Goal: Task Accomplishment & Management: Manage account settings

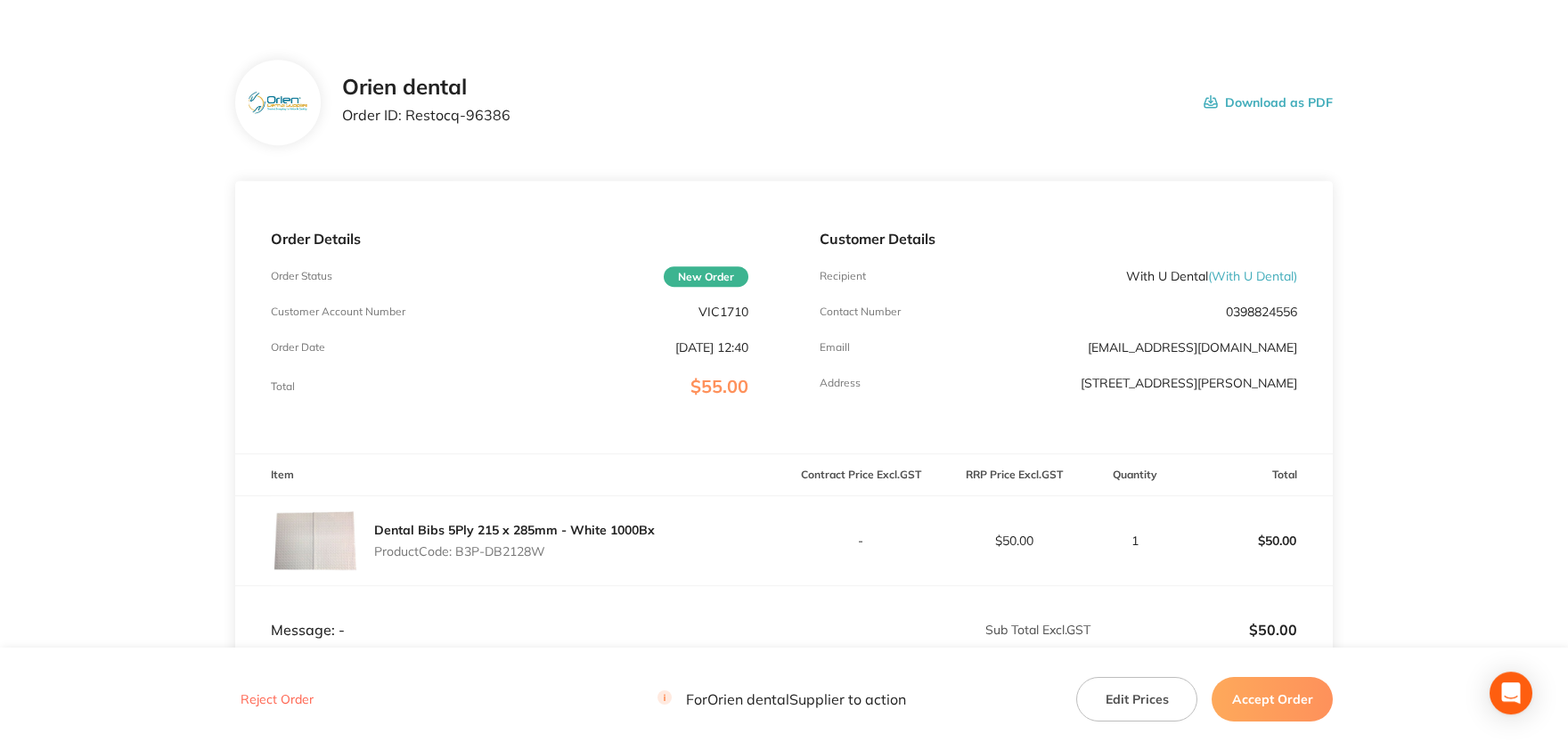
scroll to position [98, 0]
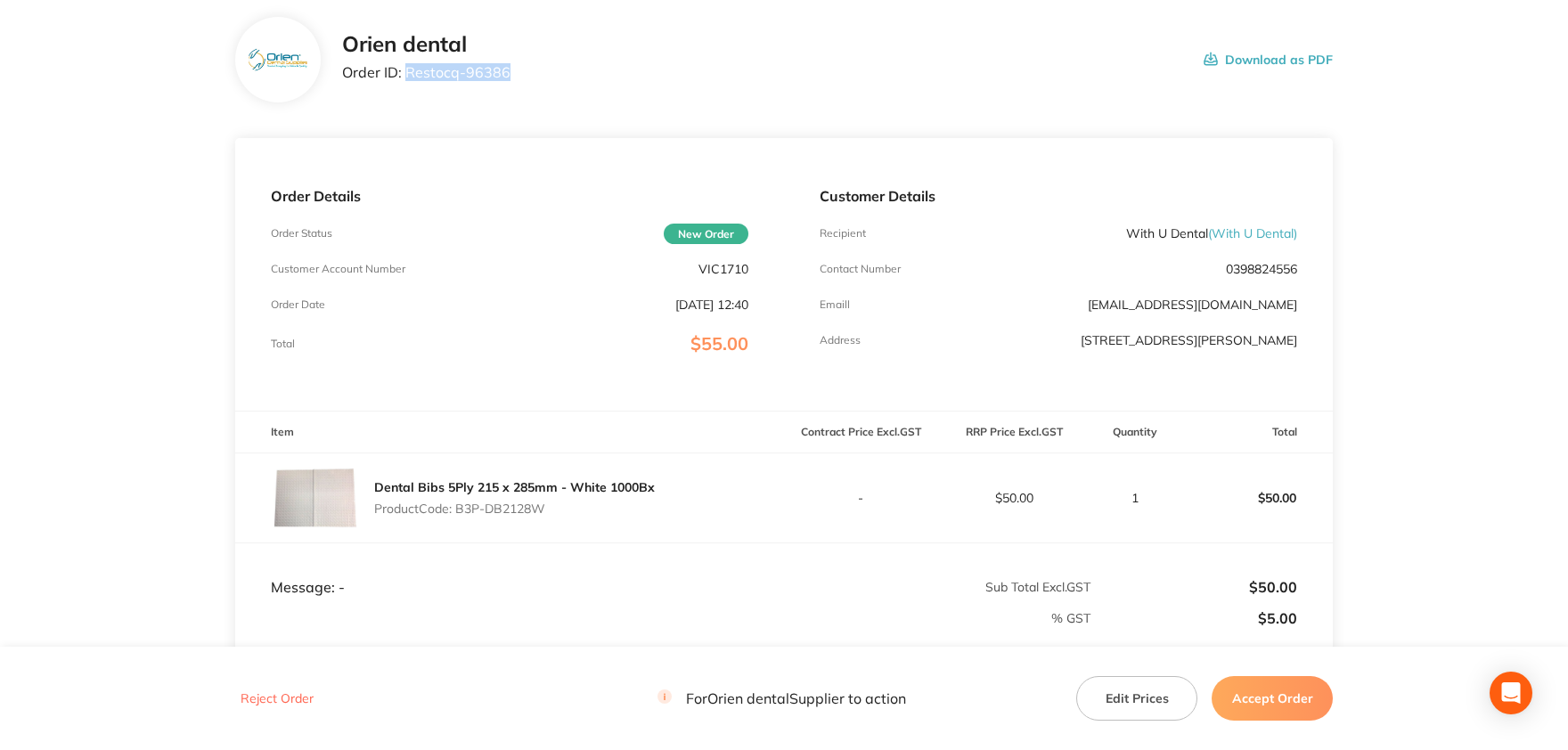
drag, startPoint x: 512, startPoint y: 69, endPoint x: 405, endPoint y: 73, distance: 107.1
click at [405, 73] on div "Orien dental Order ID: Restocq- 96386 Download as PDF" at bounding box center [837, 59] width 991 height 55
copy p "Restocq- 96386"
drag, startPoint x: 544, startPoint y: 506, endPoint x: 457, endPoint y: 506, distance: 87.0
click at [457, 506] on p "Product Code: B3P-DB2128W" at bounding box center [514, 509] width 281 height 14
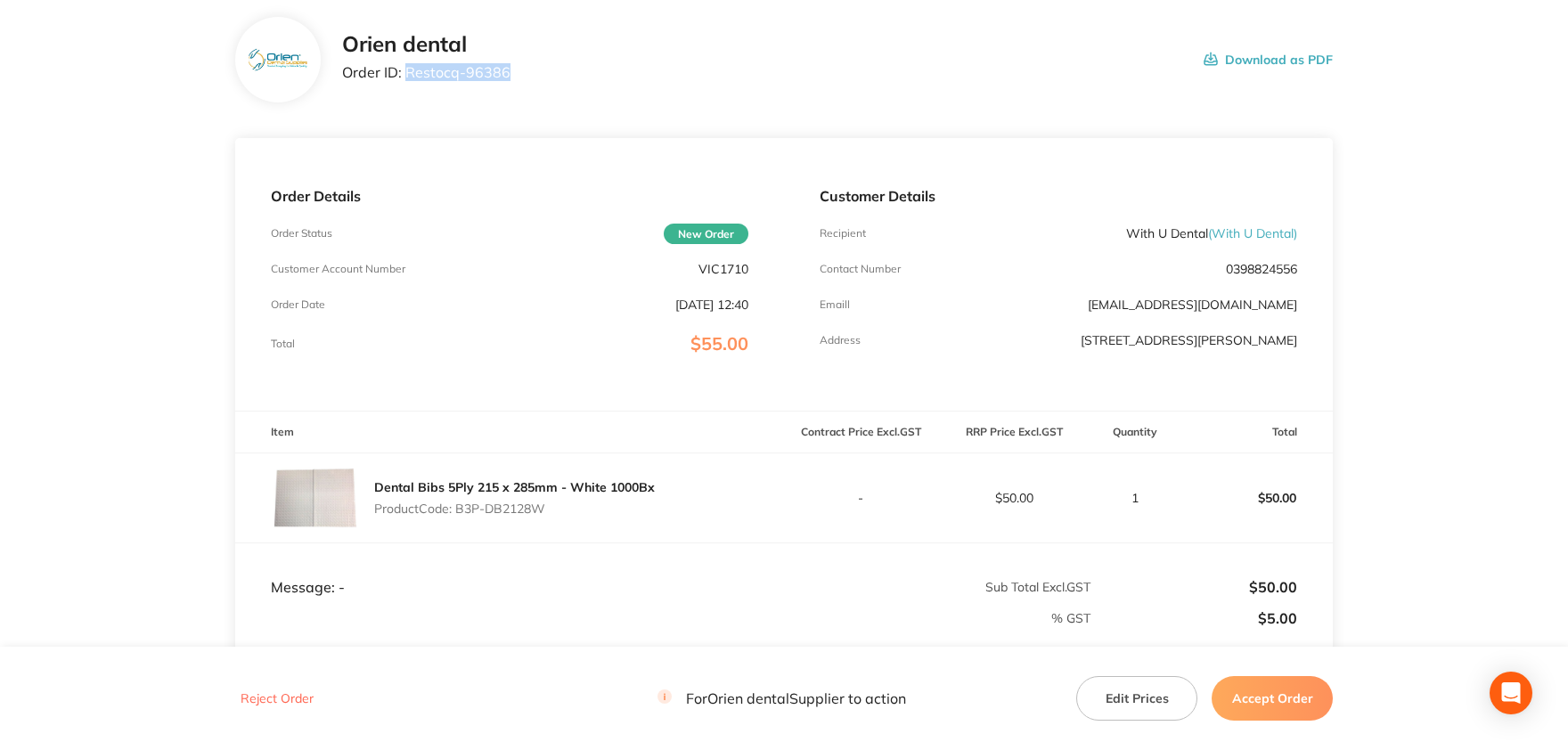
copy p "B3P-DB2128W"
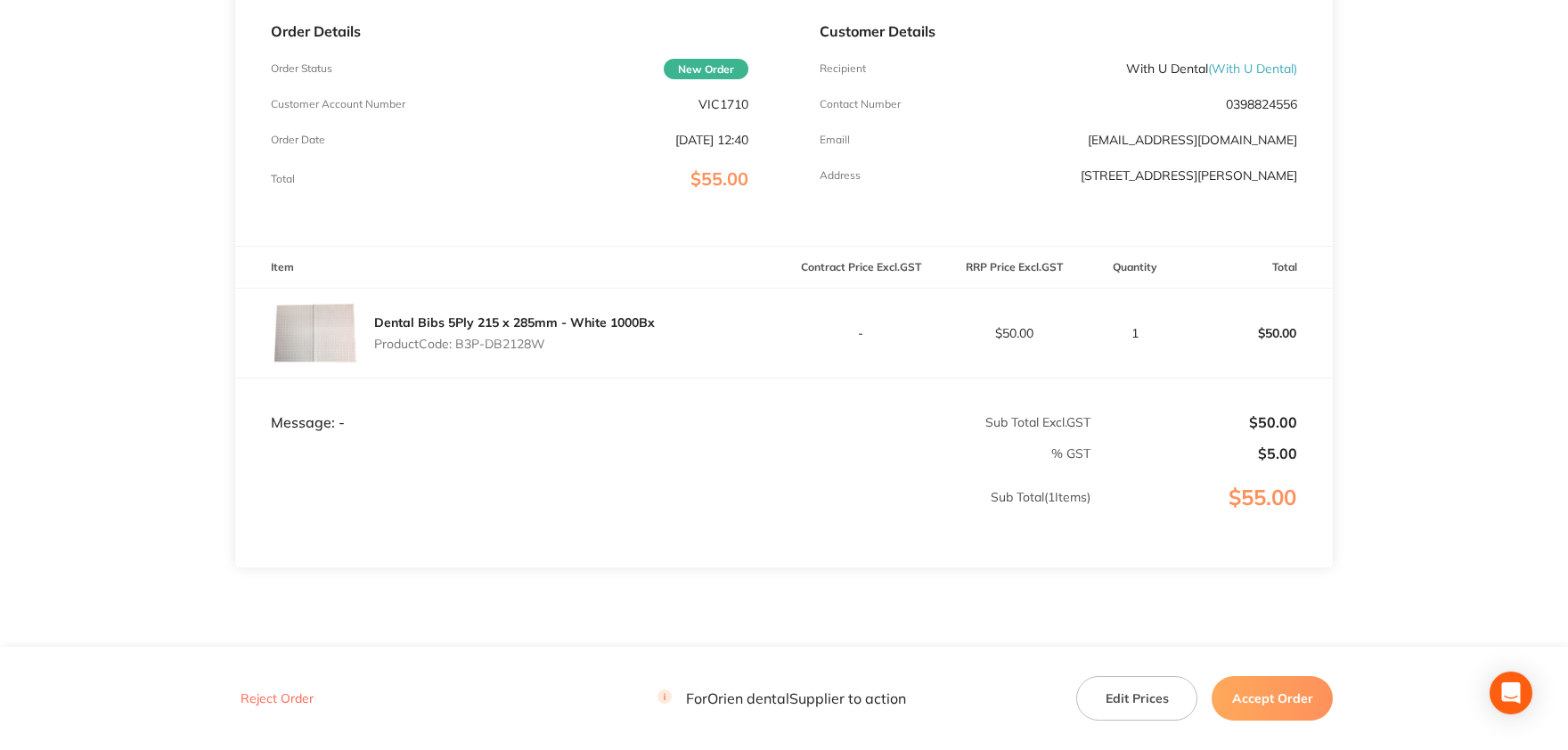
scroll to position [225, 0]
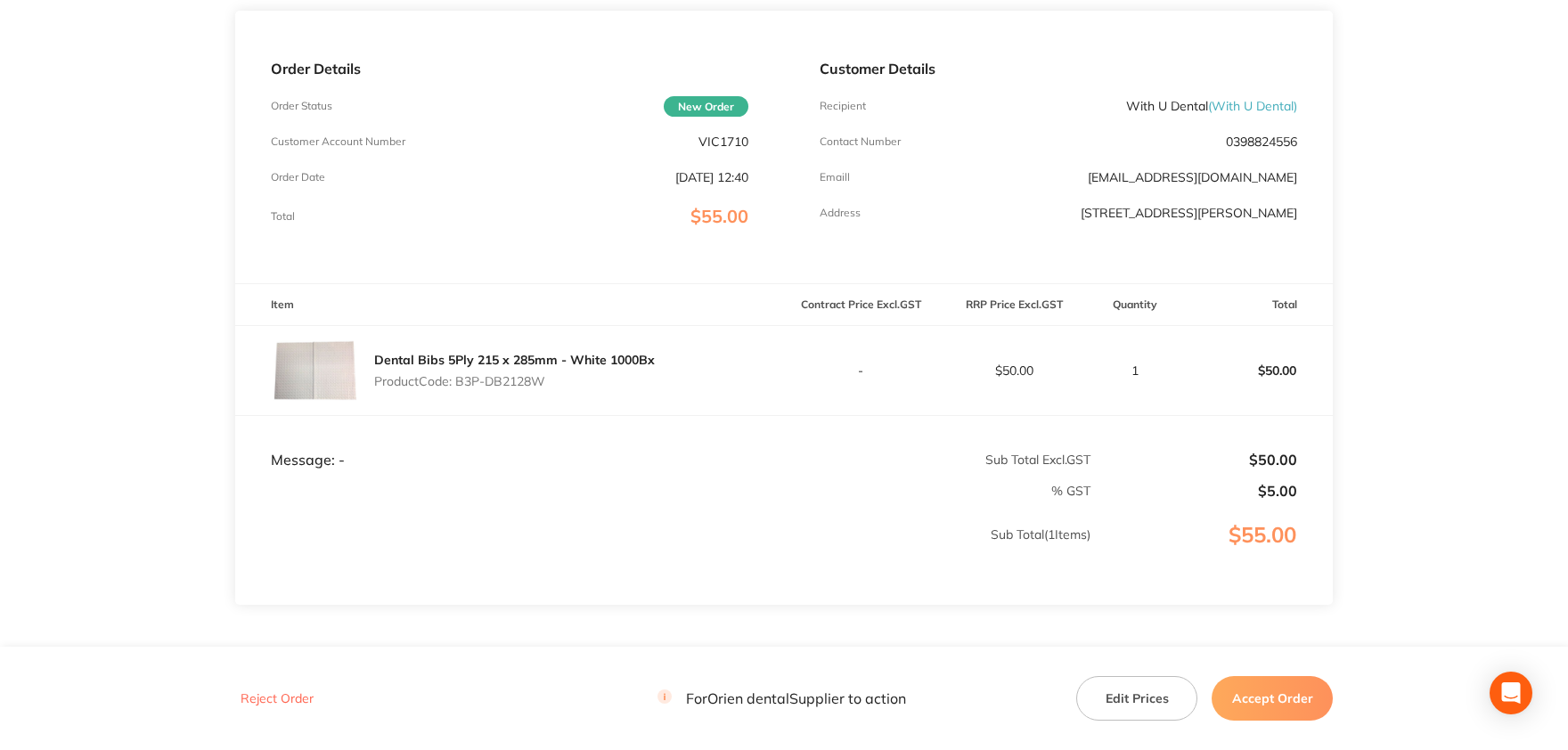
click at [1136, 701] on button "Edit Prices" at bounding box center [1137, 698] width 121 height 44
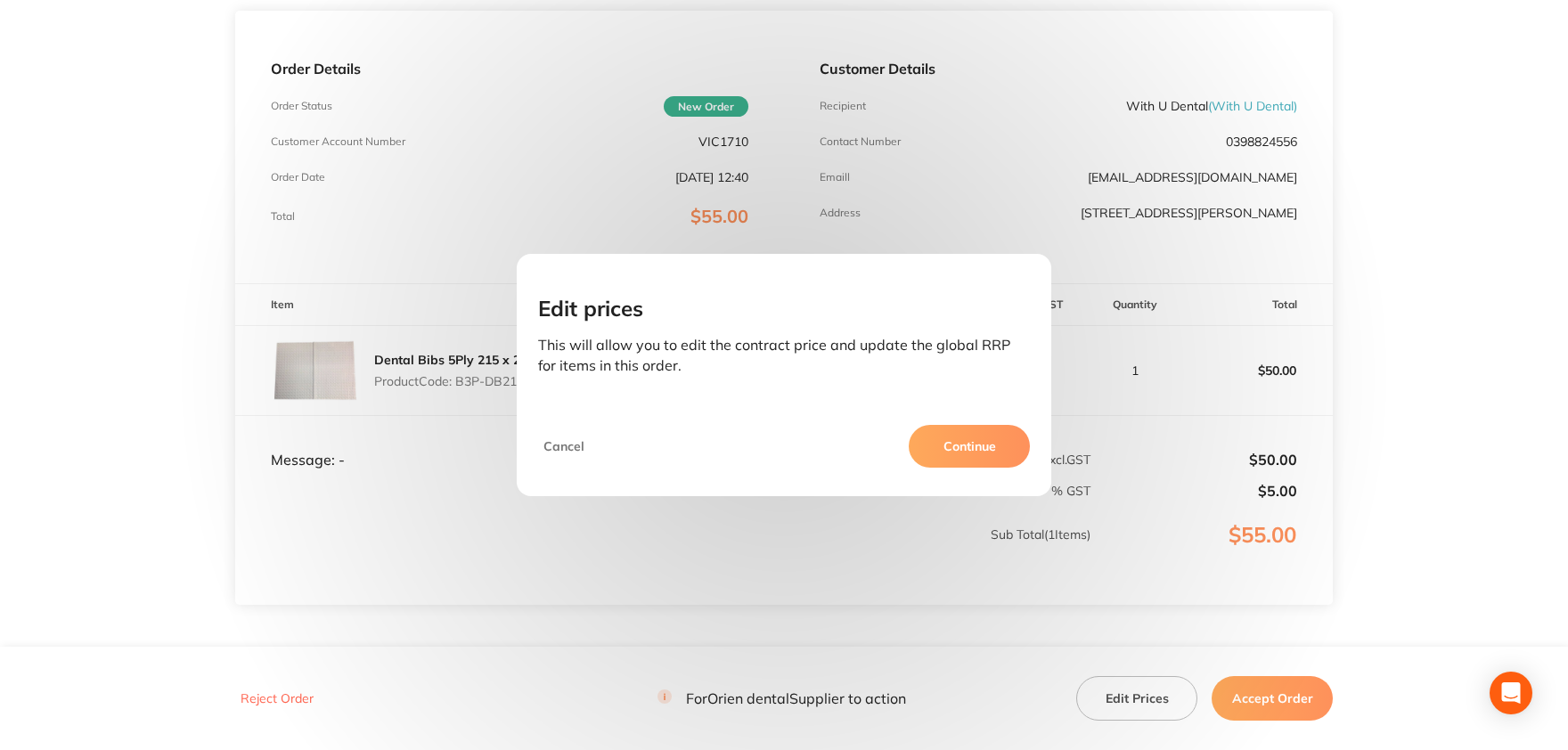
click at [971, 444] on button "Continue" at bounding box center [969, 446] width 121 height 42
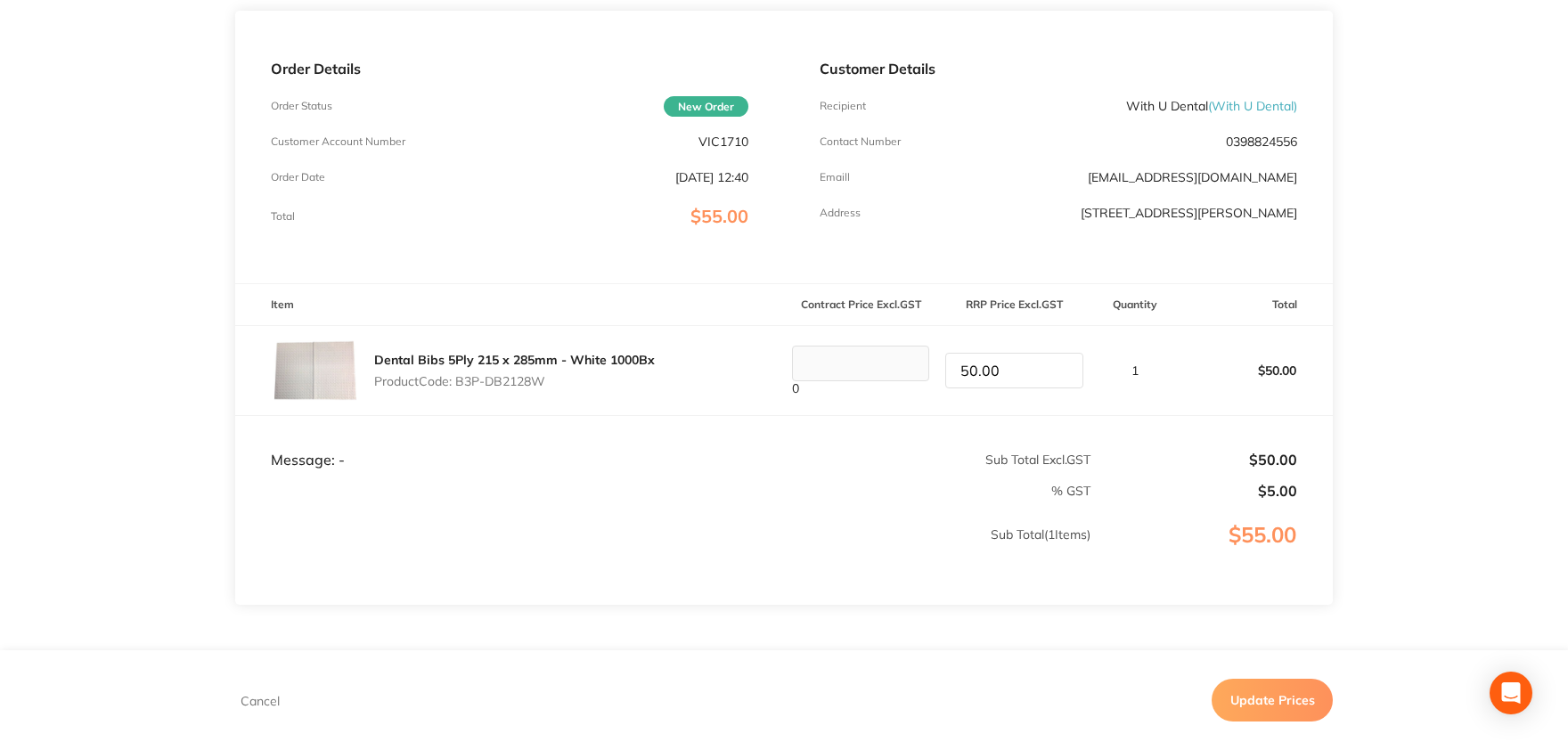
drag, startPoint x: 945, startPoint y: 367, endPoint x: 920, endPoint y: 369, distance: 25.1
click at [945, 369] on input "50.00" at bounding box center [1013, 370] width 137 height 36
type input "63.18"
click at [1283, 691] on button "Update Prices" at bounding box center [1273, 700] width 121 height 42
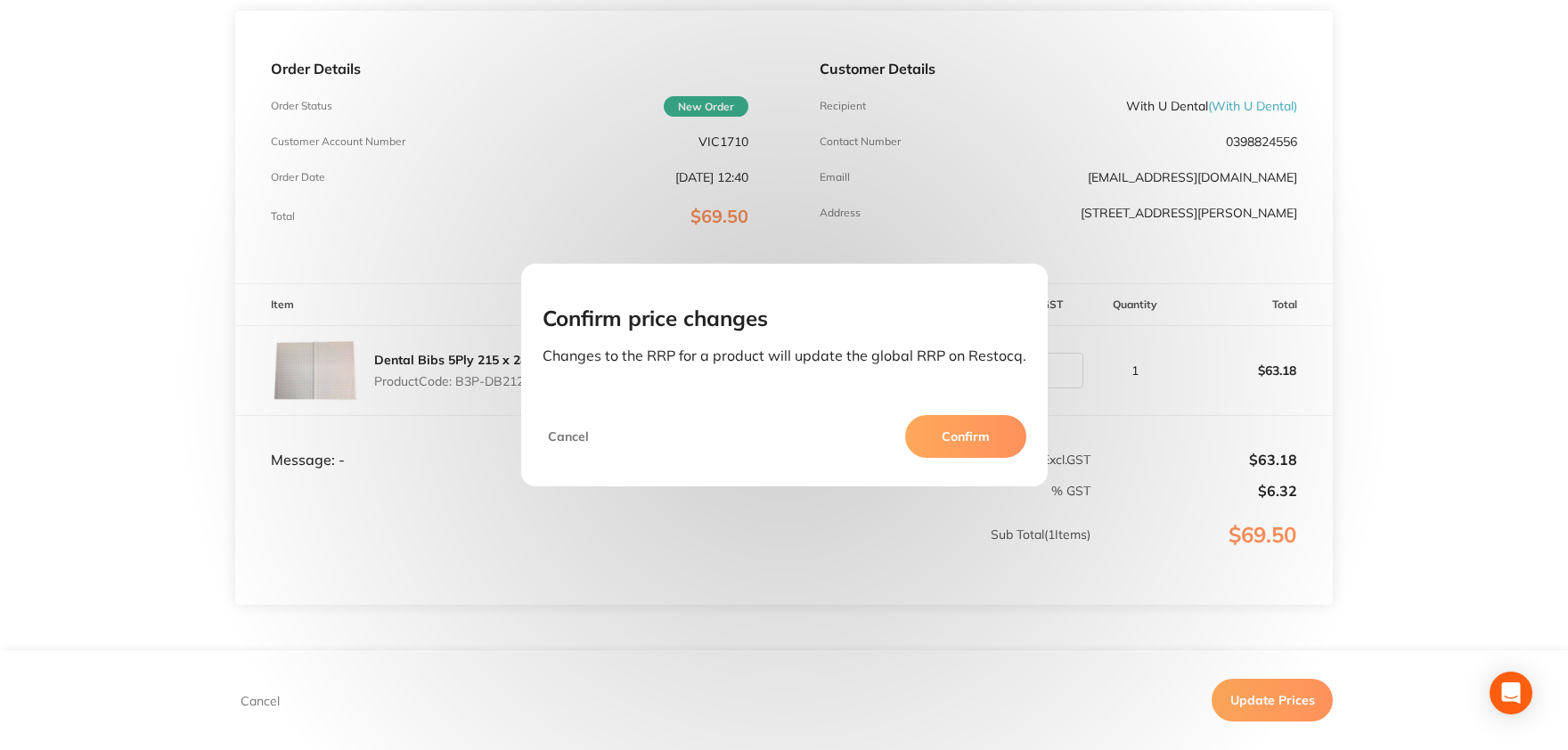
click at [979, 439] on button "Confirm" at bounding box center [966, 437] width 121 height 42
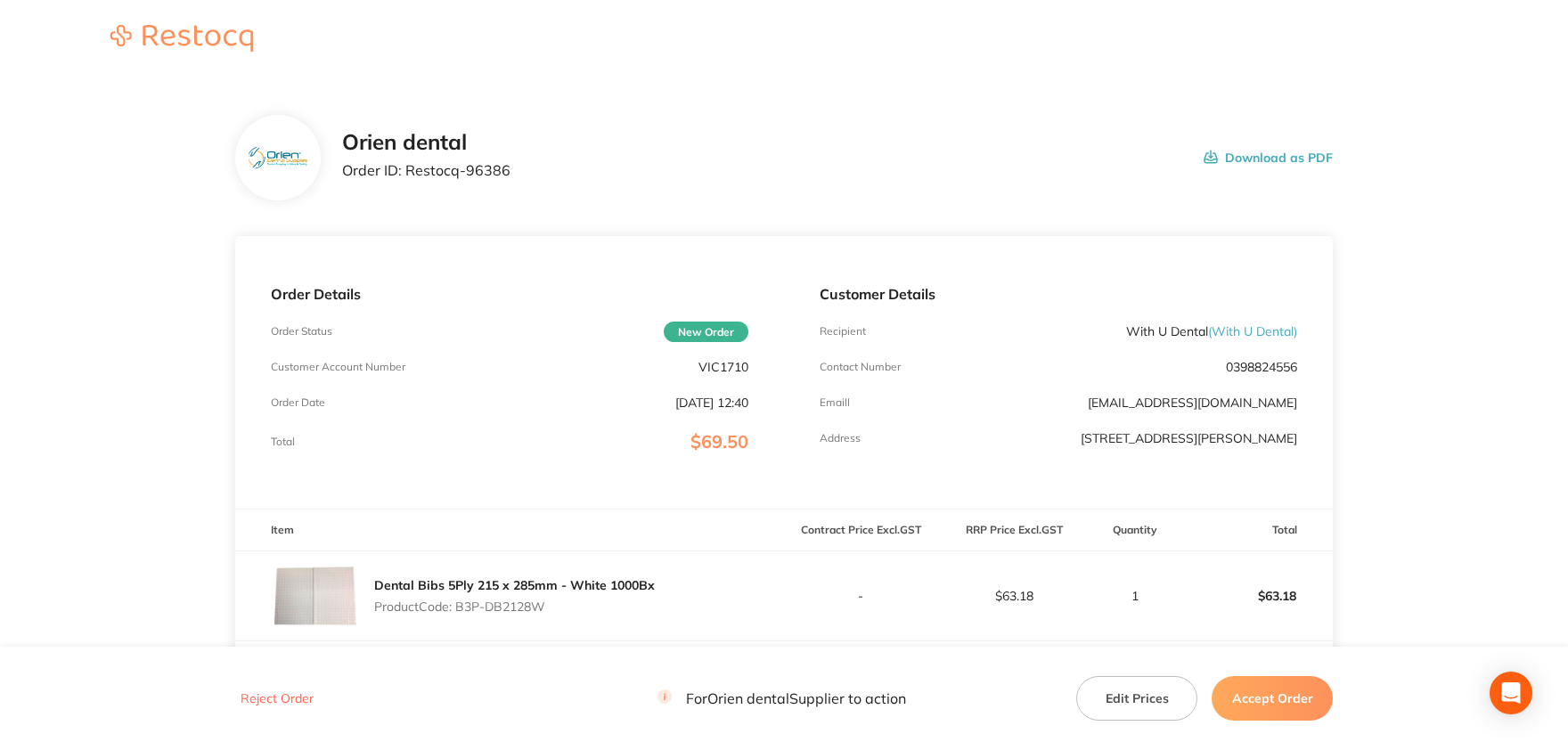
scroll to position [323, 0]
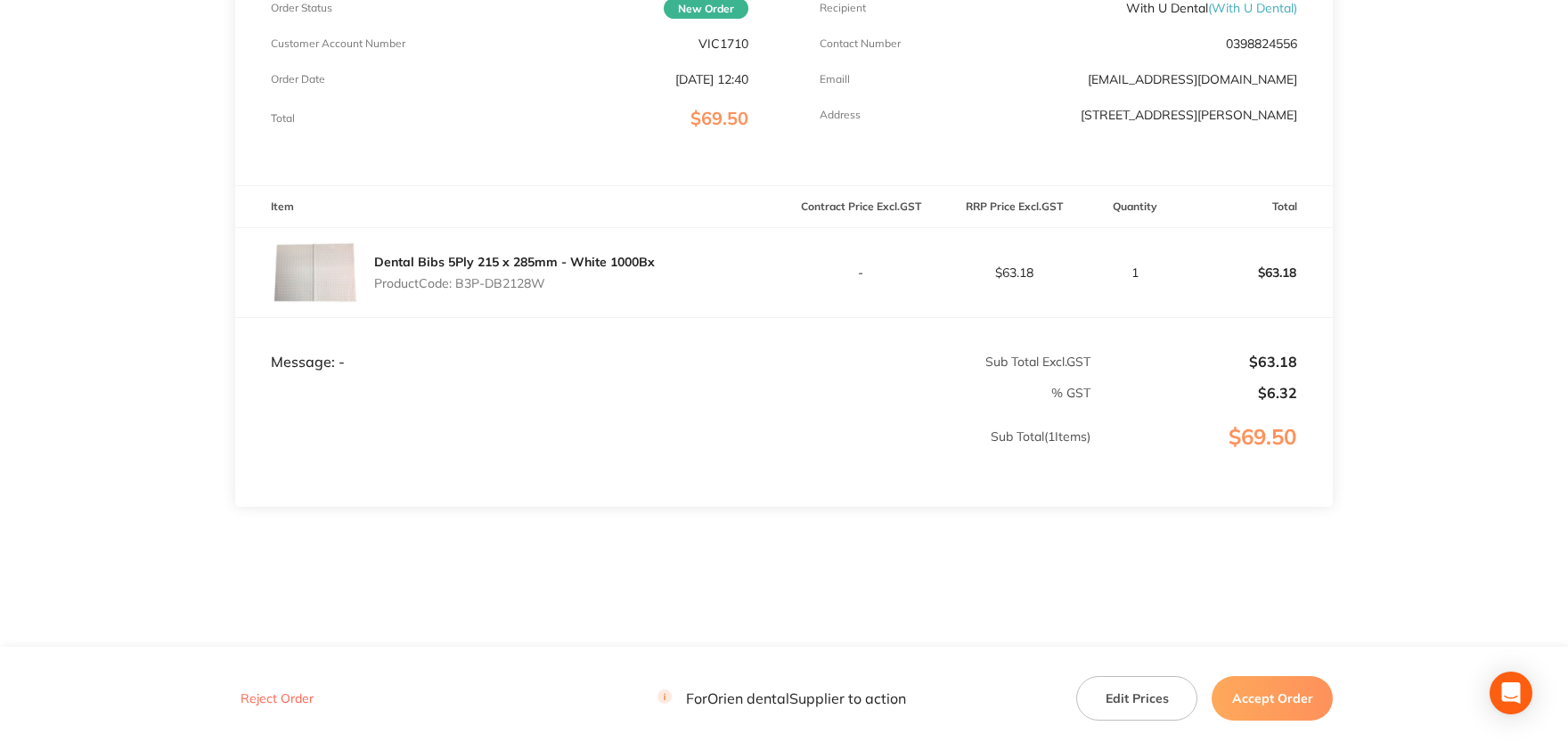
click at [1254, 700] on button "Accept Order" at bounding box center [1273, 698] width 121 height 44
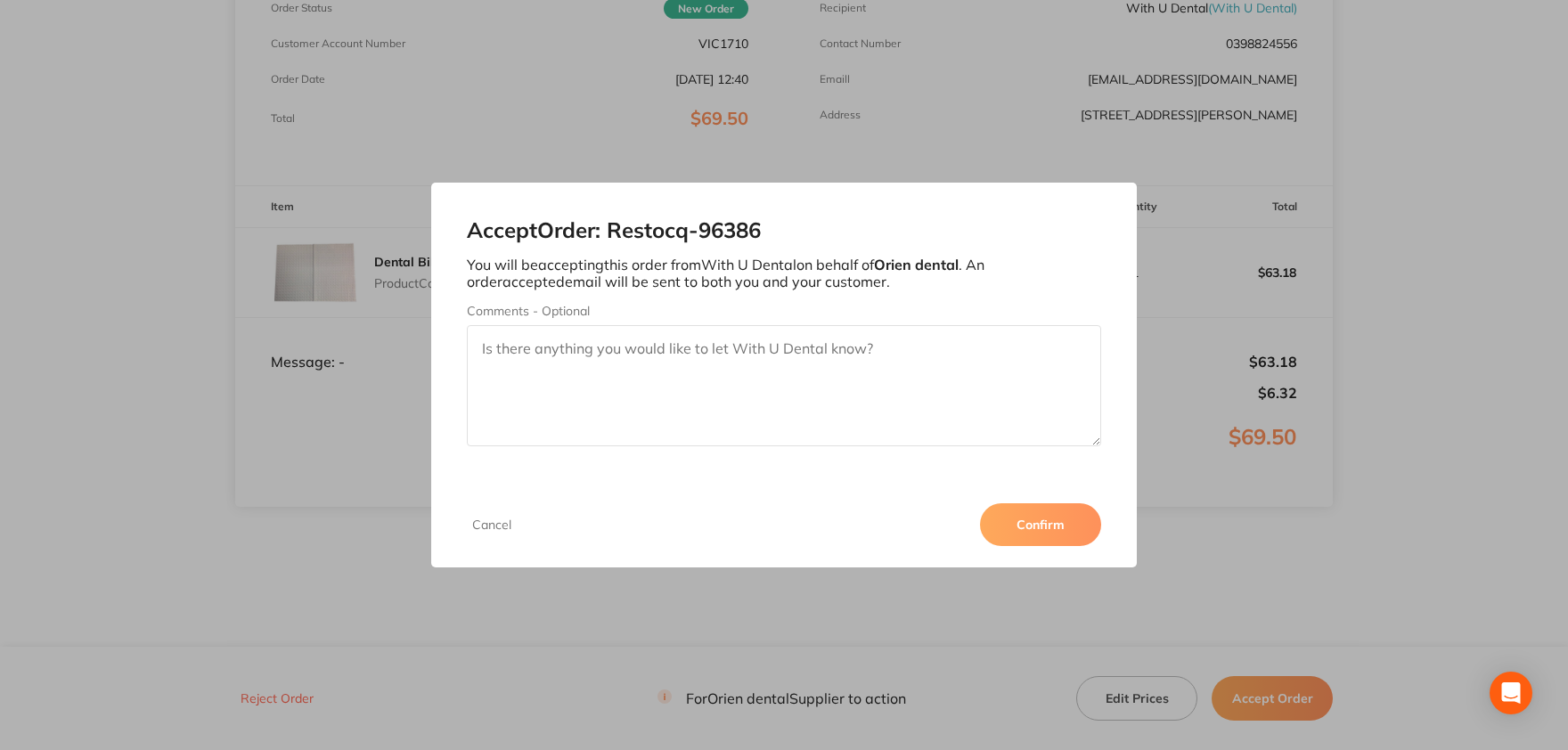
click at [1017, 525] on button "Confirm" at bounding box center [1041, 525] width 121 height 42
